Goal: Find contact information: Obtain details needed to contact an individual or organization

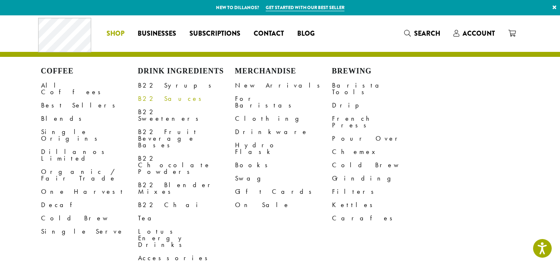
click at [162, 102] on link "B22 Sauces" at bounding box center [186, 98] width 97 height 13
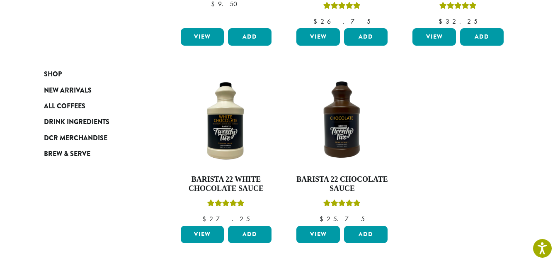
scroll to position [277, 0]
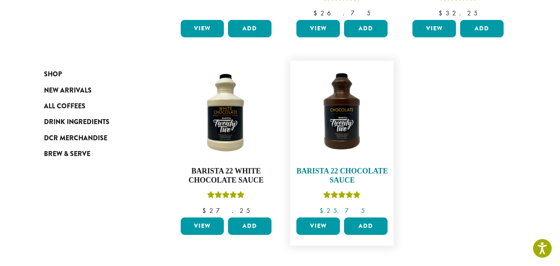
drag, startPoint x: 440, startPoint y: 171, endPoint x: 300, endPoint y: 178, distance: 139.9
click at [300, 178] on ul "**********" at bounding box center [342, 54] width 348 height 394
click at [420, 190] on ul "**********" at bounding box center [342, 54] width 348 height 394
drag, startPoint x: 414, startPoint y: 191, endPoint x: 298, endPoint y: 171, distance: 118.3
click at [298, 171] on ul "**********" at bounding box center [342, 54] width 348 height 394
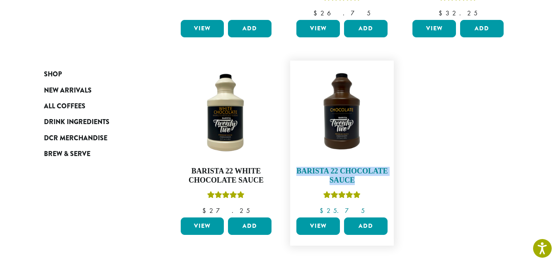
copy h4 "Barista 22 Chocolate Sauce"
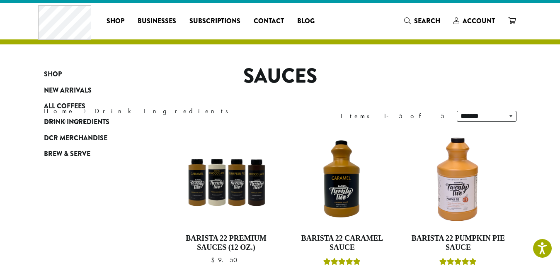
scroll to position [0, 0]
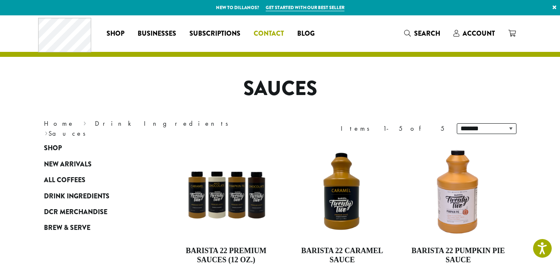
click at [275, 29] on span "Contact" at bounding box center [269, 34] width 30 height 10
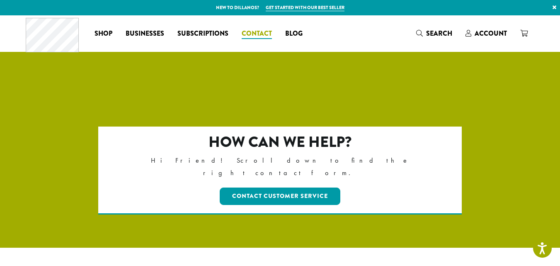
click at [257, 33] on span "Contact" at bounding box center [257, 34] width 30 height 10
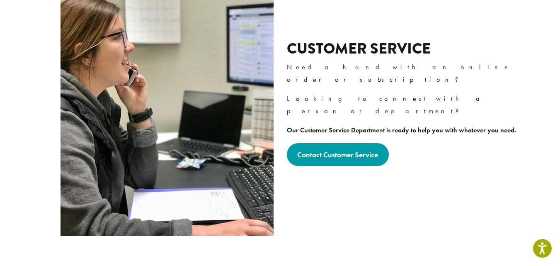
scroll to position [281, 0]
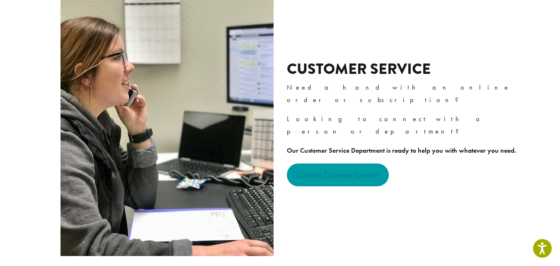
click at [312, 170] on strong "Contact Customer Service" at bounding box center [337, 175] width 81 height 10
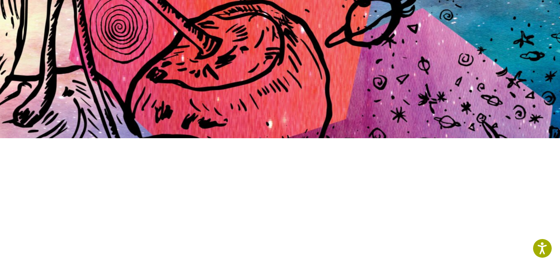
drag, startPoint x: 566, startPoint y: 89, endPoint x: 566, endPoint y: 61, distance: 28.2
click at [560, 61] on html "For screen-reader mode - click the first button of the website Accessibility Sc…" at bounding box center [280, 233] width 560 height 669
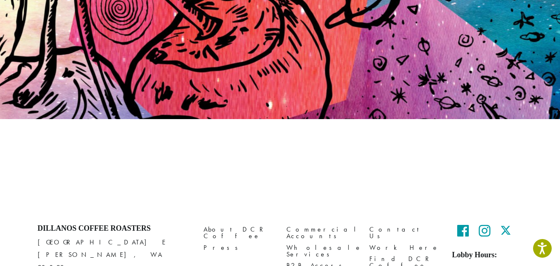
scroll to position [122, 0]
